Goal: Information Seeking & Learning: Check status

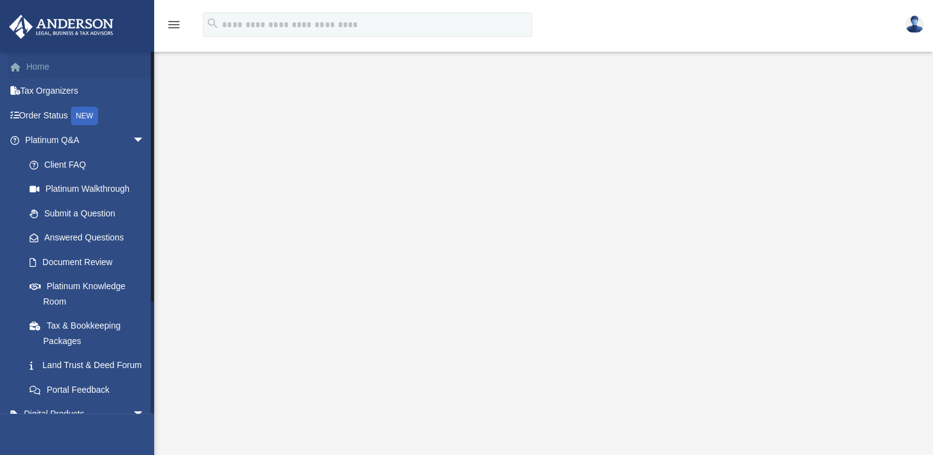
click at [54, 68] on link "Home" at bounding box center [86, 66] width 155 height 25
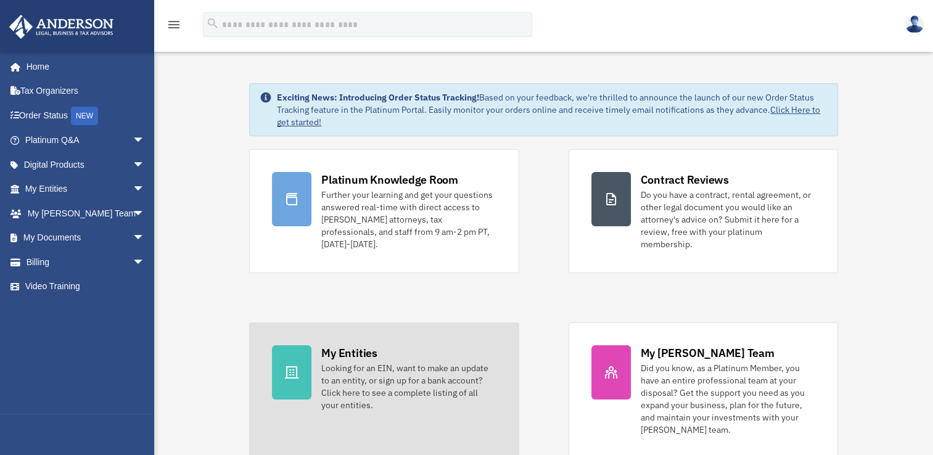
click at [401, 347] on div "My Entities Looking for an EIN, want to make an update to an entity, or sign up…" at bounding box center [408, 378] width 174 height 66
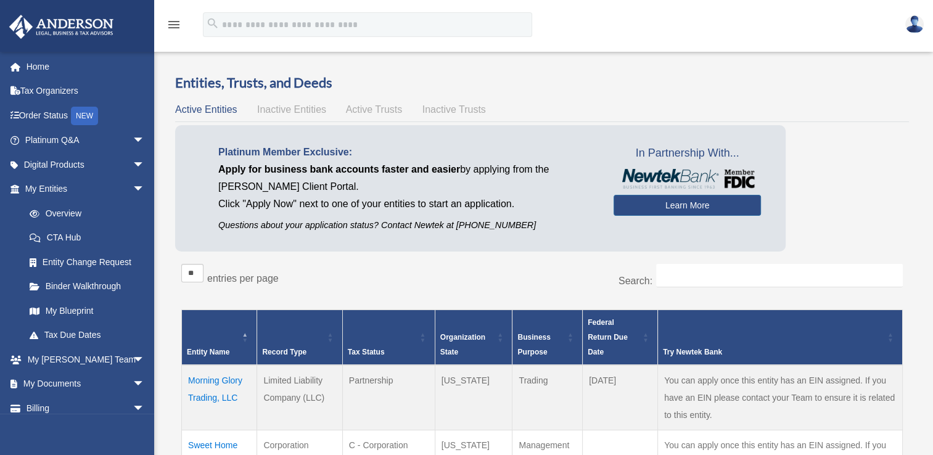
click at [401, 347] on th "Tax Status" at bounding box center [388, 336] width 92 height 55
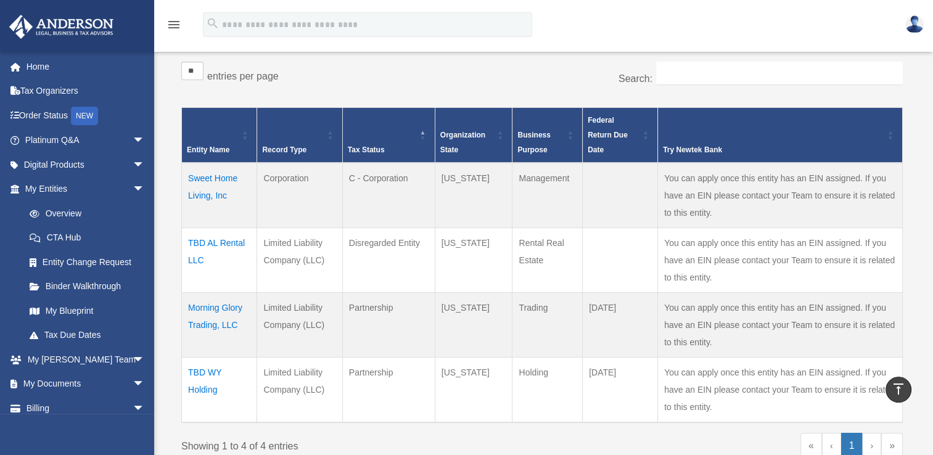
scroll to position [201, 0]
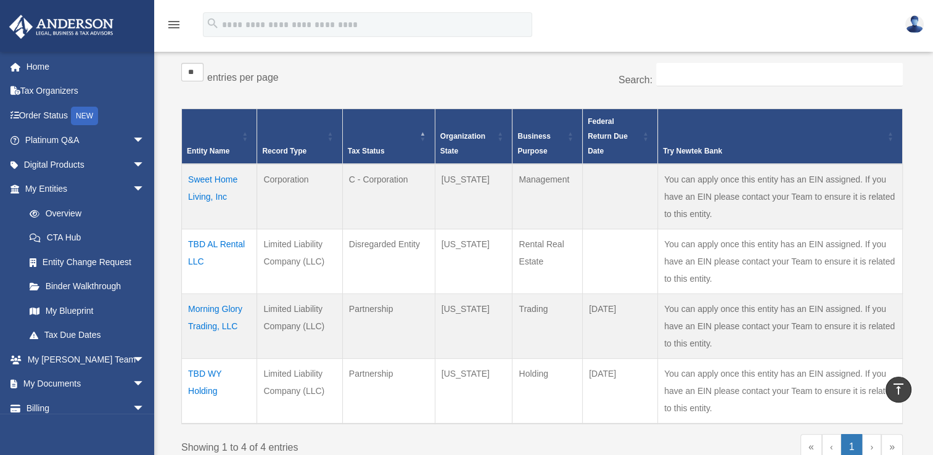
click at [217, 184] on td "Sweet Home Living, Inc" at bounding box center [219, 196] width 75 height 65
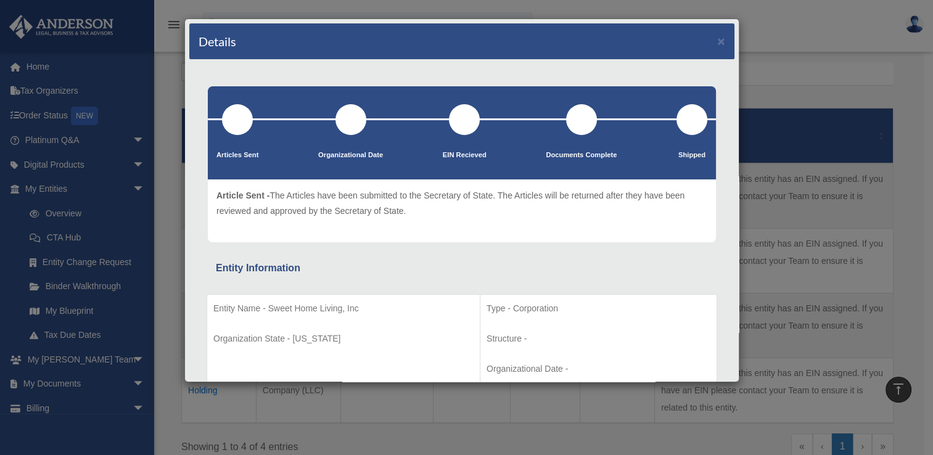
click at [235, 125] on div at bounding box center [237, 119] width 31 height 31
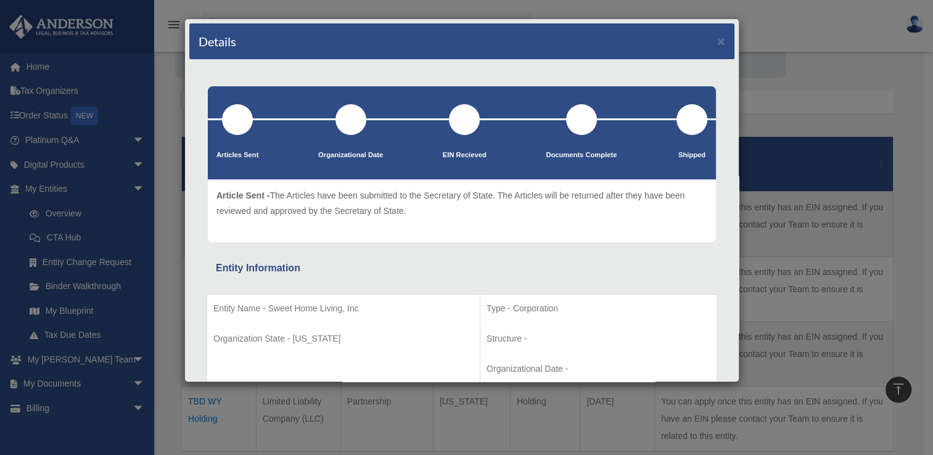
scroll to position [165, 0]
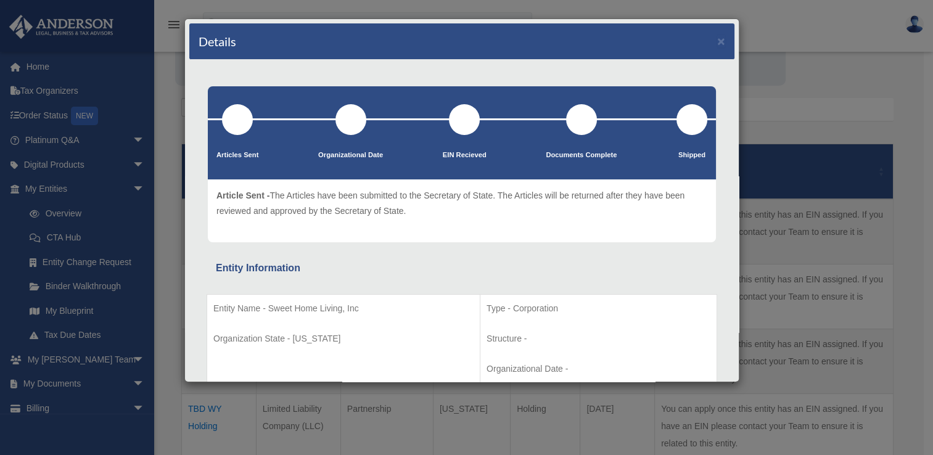
click at [164, 100] on div "Details × Articles Sent Organizational Date" at bounding box center [466, 227] width 933 height 455
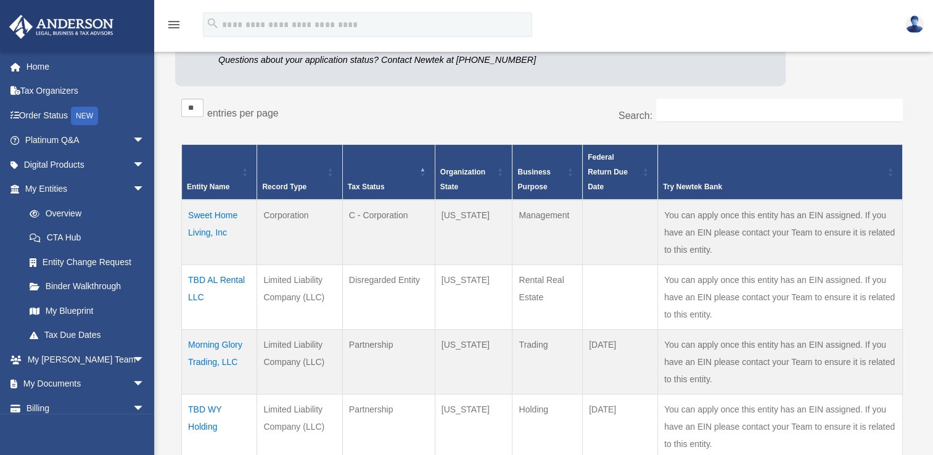
click at [210, 345] on td "Morning Glory Trading, LLC" at bounding box center [219, 361] width 75 height 65
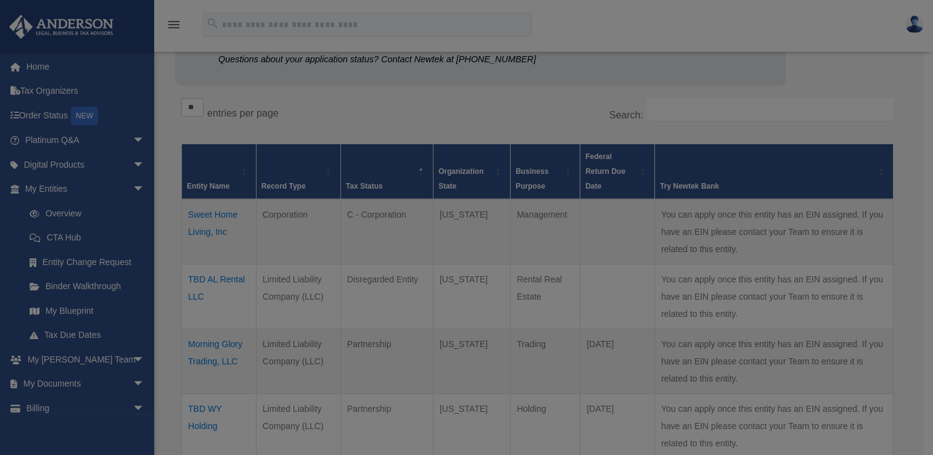
click at [210, 345] on body "menu search Site Menu add boicefamily@hotmail.com Reset Password Logout Overview" at bounding box center [466, 332] width 933 height 995
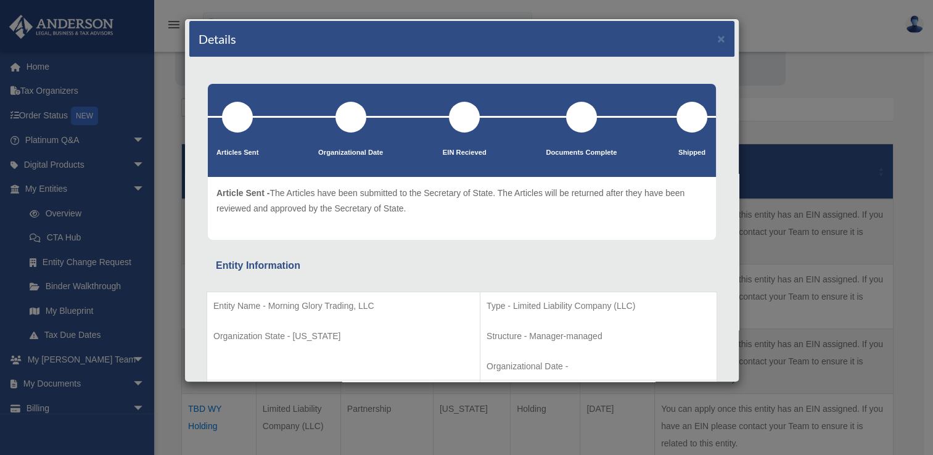
scroll to position [0, 0]
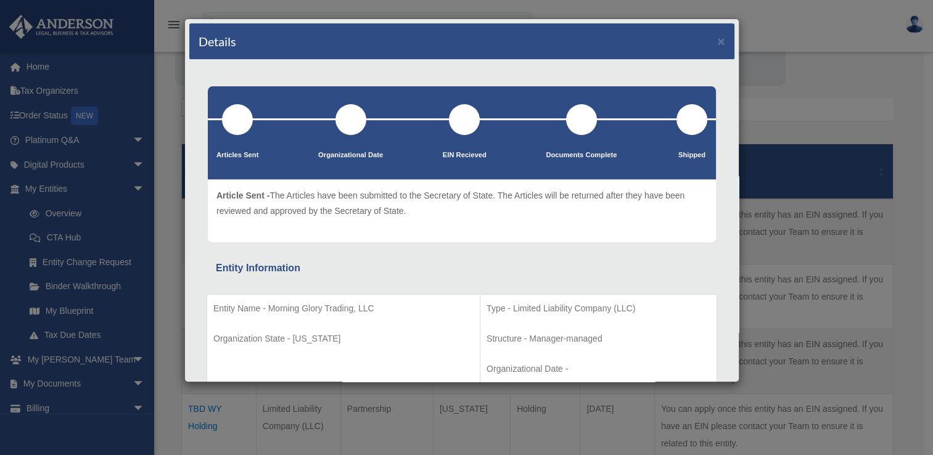
click at [89, 115] on div "Details × Articles Sent Organizational Date" at bounding box center [466, 227] width 933 height 455
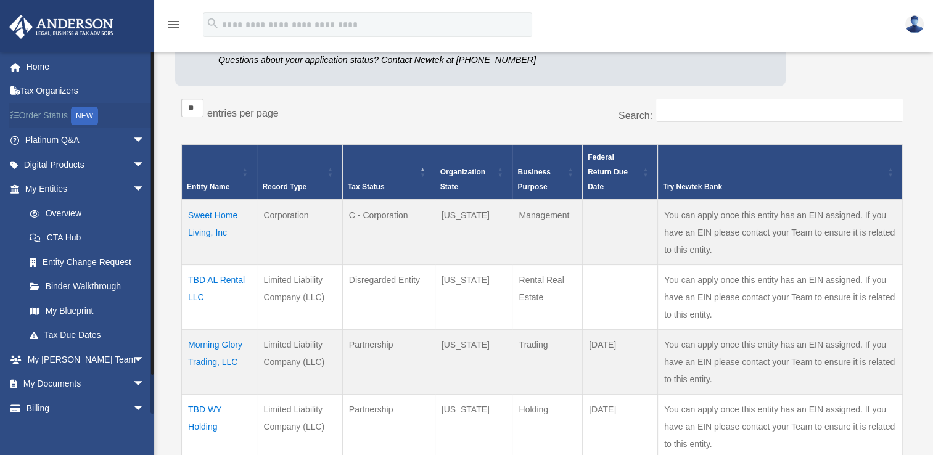
click at [89, 115] on div "NEW" at bounding box center [84, 116] width 27 height 18
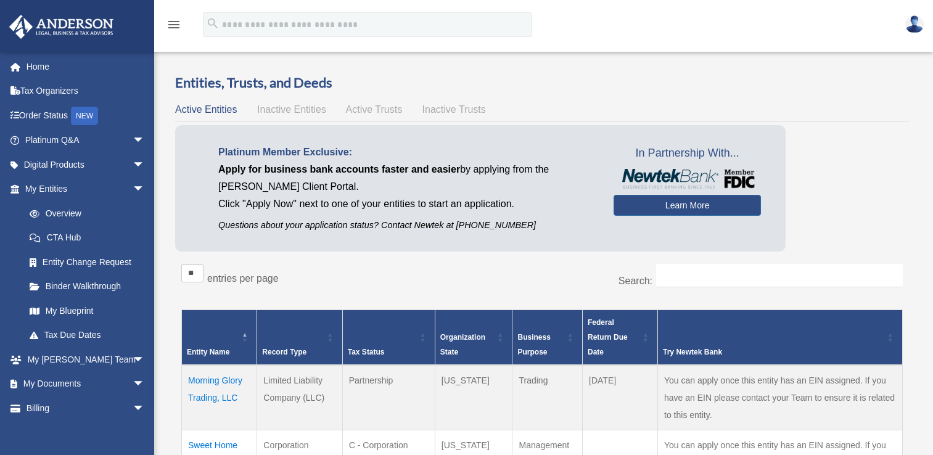
scroll to position [165, 0]
